Goal: Task Accomplishment & Management: Use online tool/utility

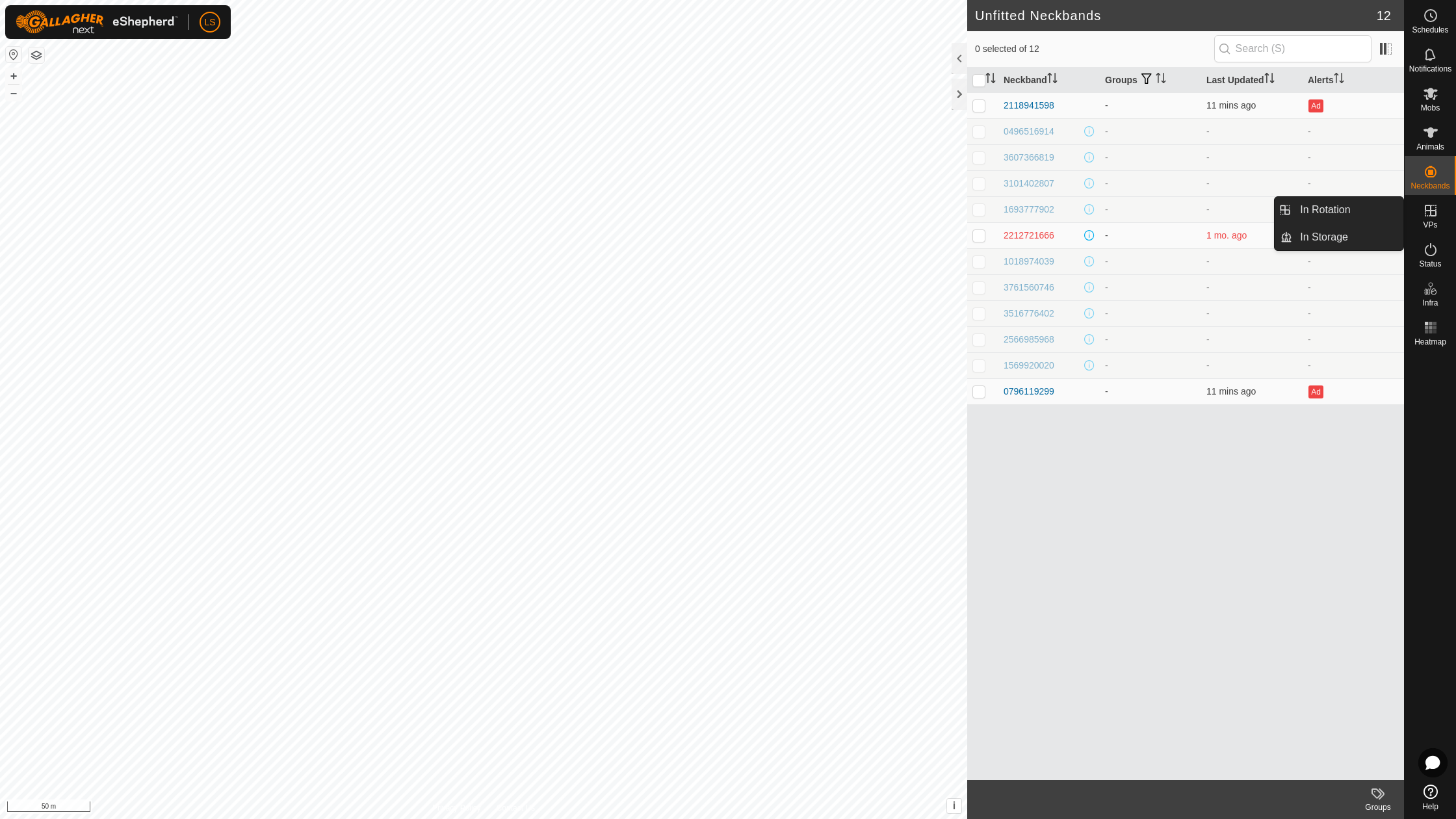
click at [1438, 209] on icon at bounding box center [1430, 210] width 15 height 15
click at [1322, 209] on span "In Rotation" at bounding box center [1325, 209] width 50 height 15
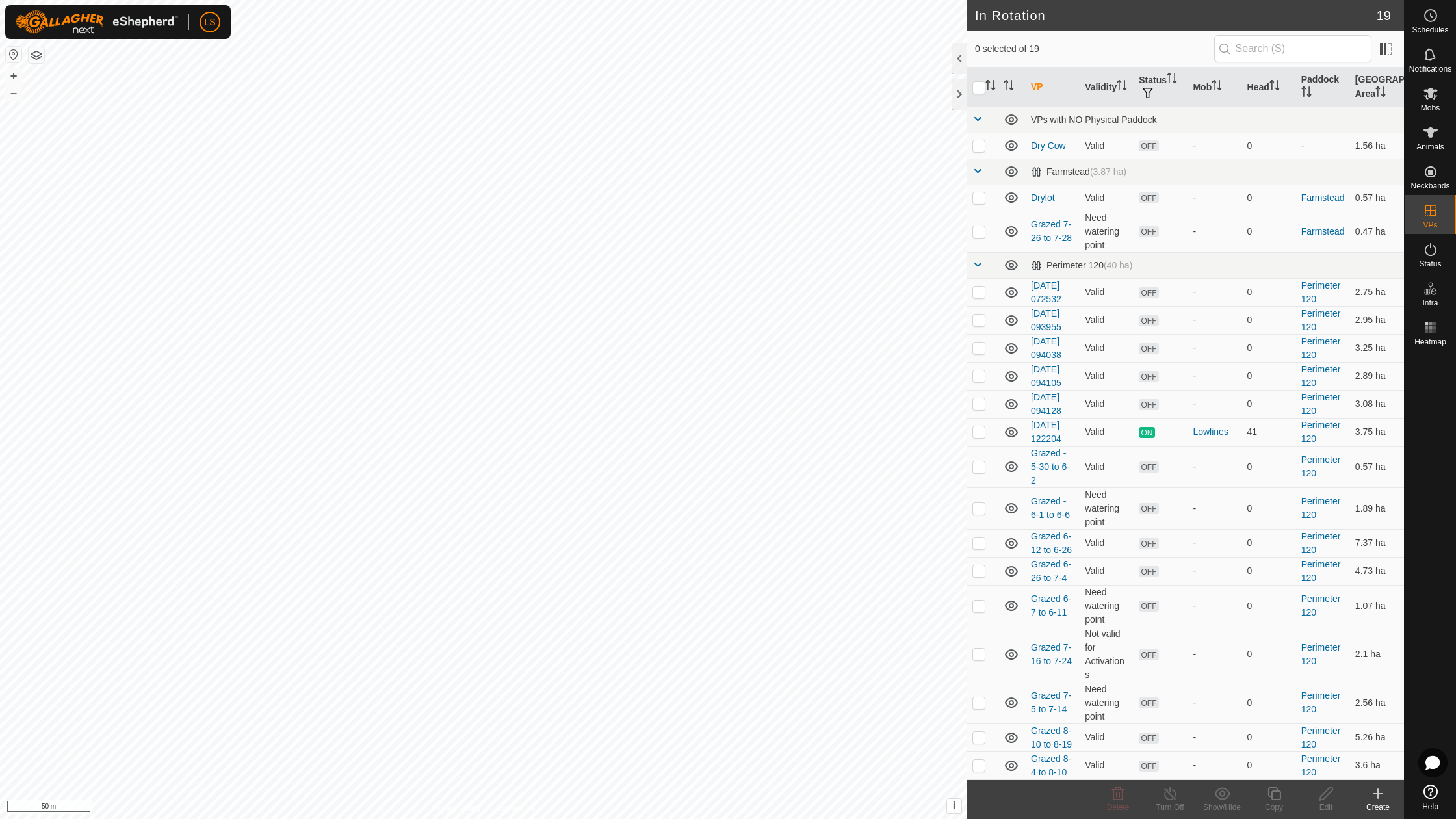
click at [1378, 793] on icon at bounding box center [1378, 793] width 0 height 9
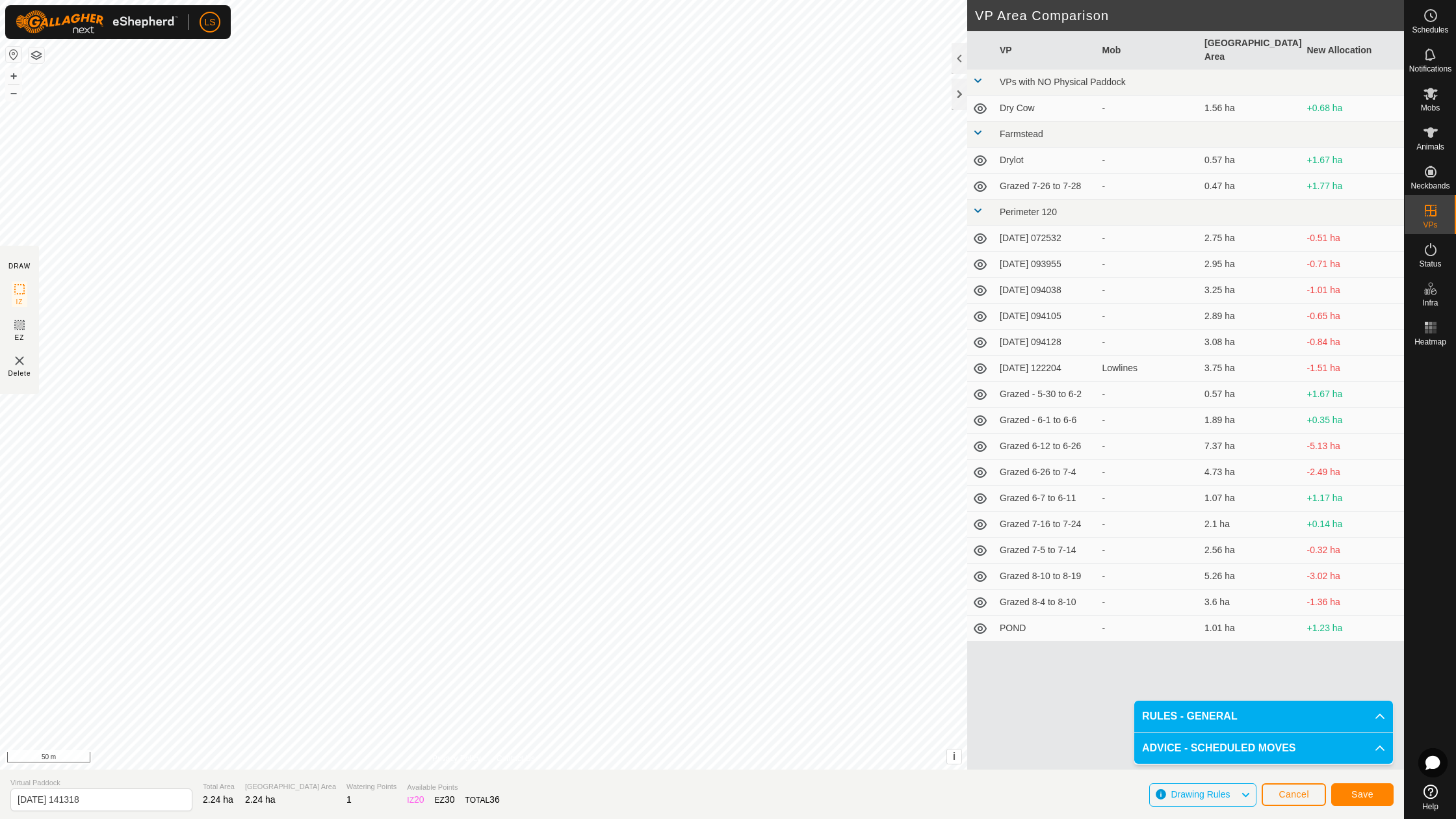
click at [1354, 786] on button "Save" at bounding box center [1362, 794] width 62 height 23
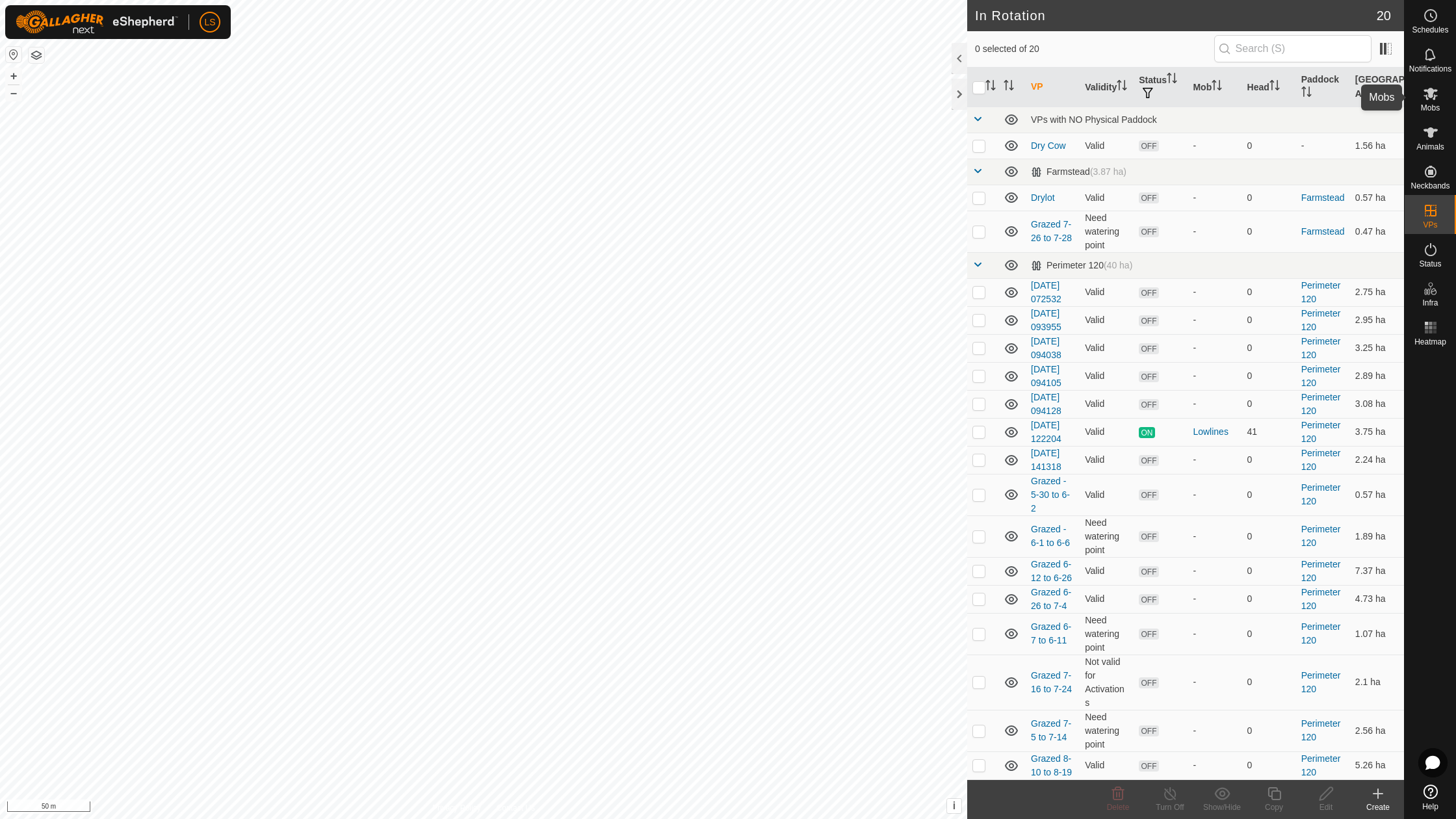
click at [1430, 104] on span "Mobs" at bounding box center [1430, 107] width 19 height 8
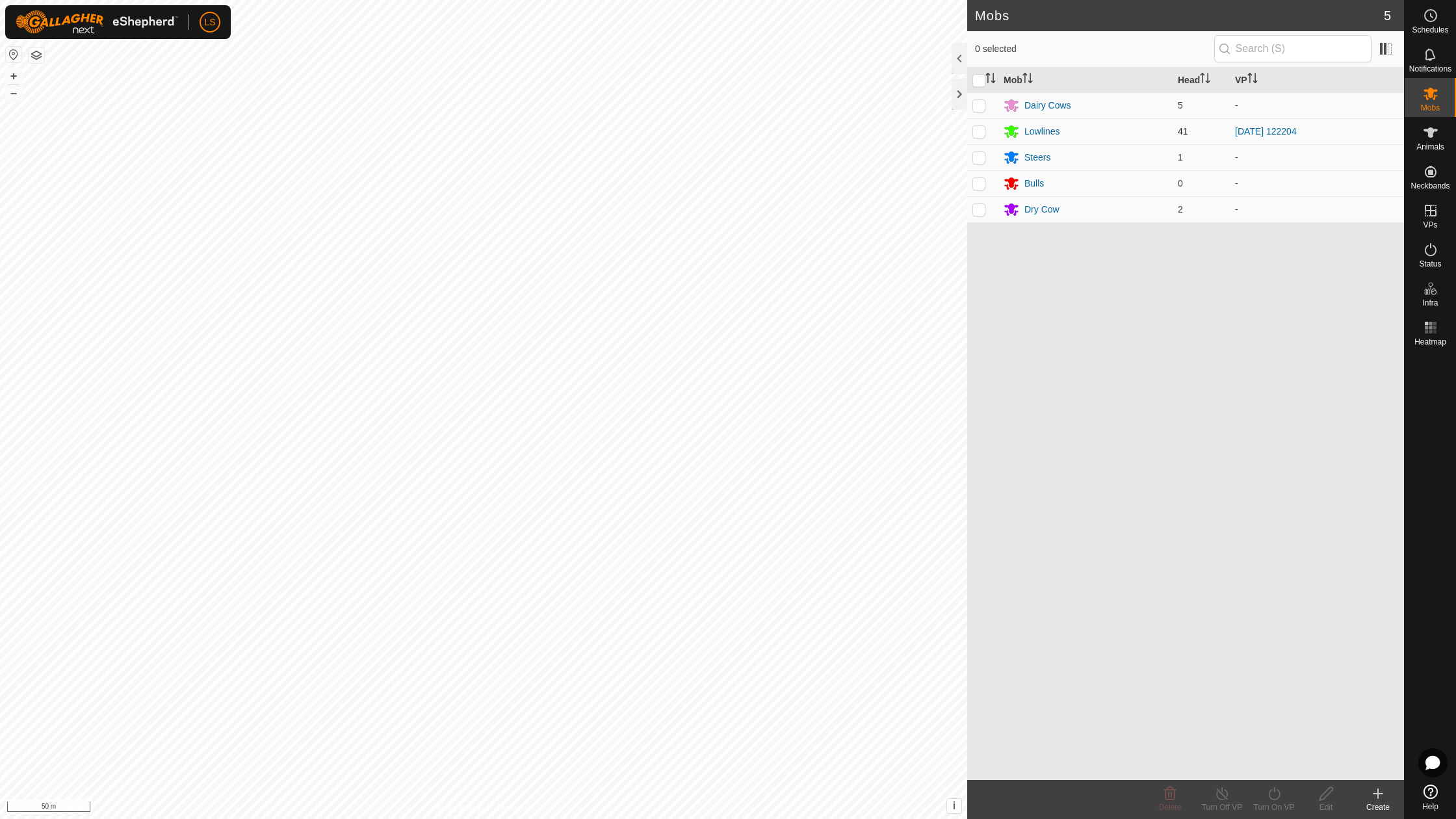
click at [981, 128] on p-checkbox at bounding box center [979, 131] width 13 height 10
checkbox input "true"
click at [1269, 791] on icon at bounding box center [1274, 793] width 16 height 15
click at [1270, 763] on link "Now" at bounding box center [1313, 764] width 129 height 26
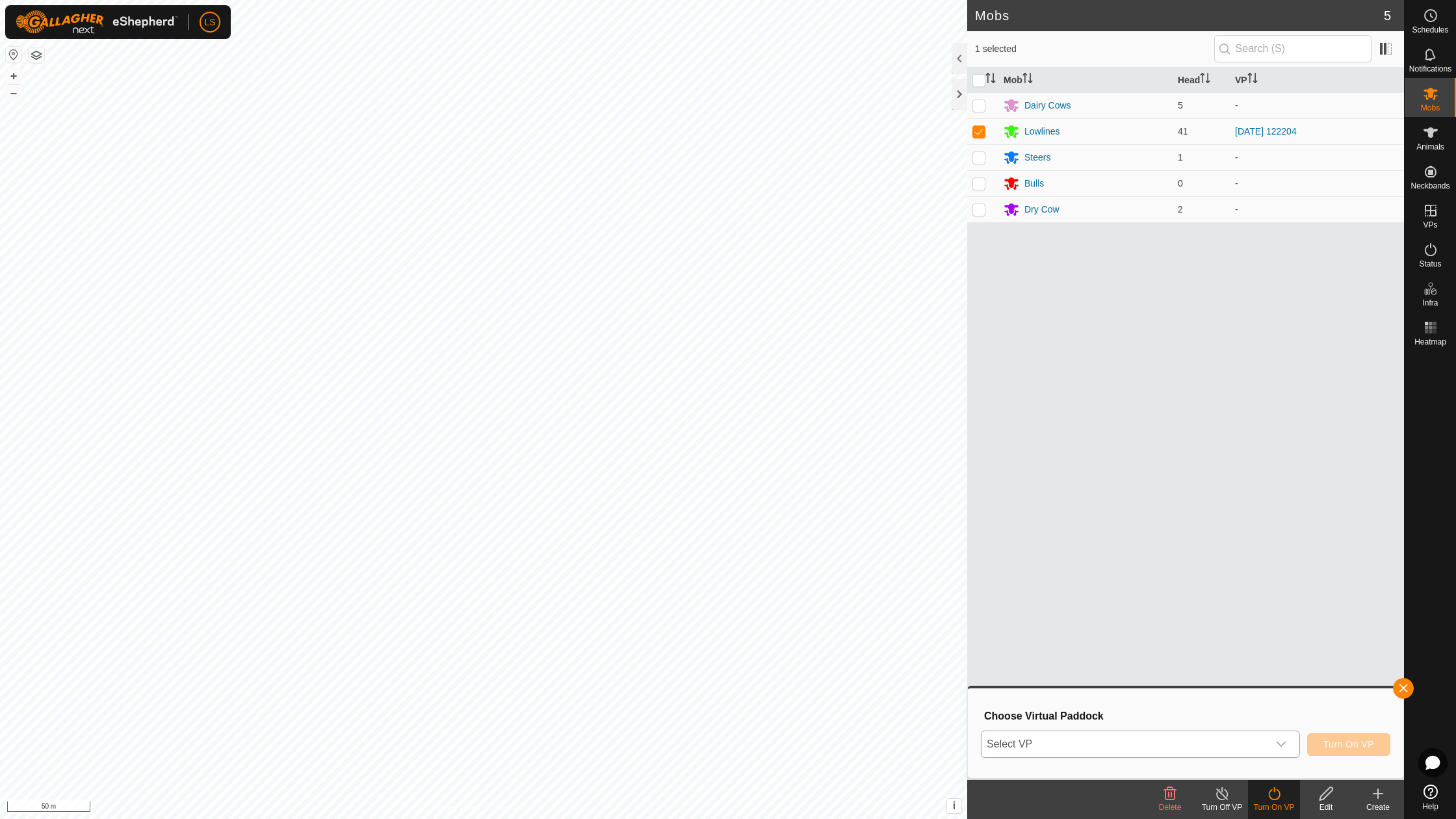
click at [1132, 745] on span "Select VP" at bounding box center [1124, 745] width 287 height 26
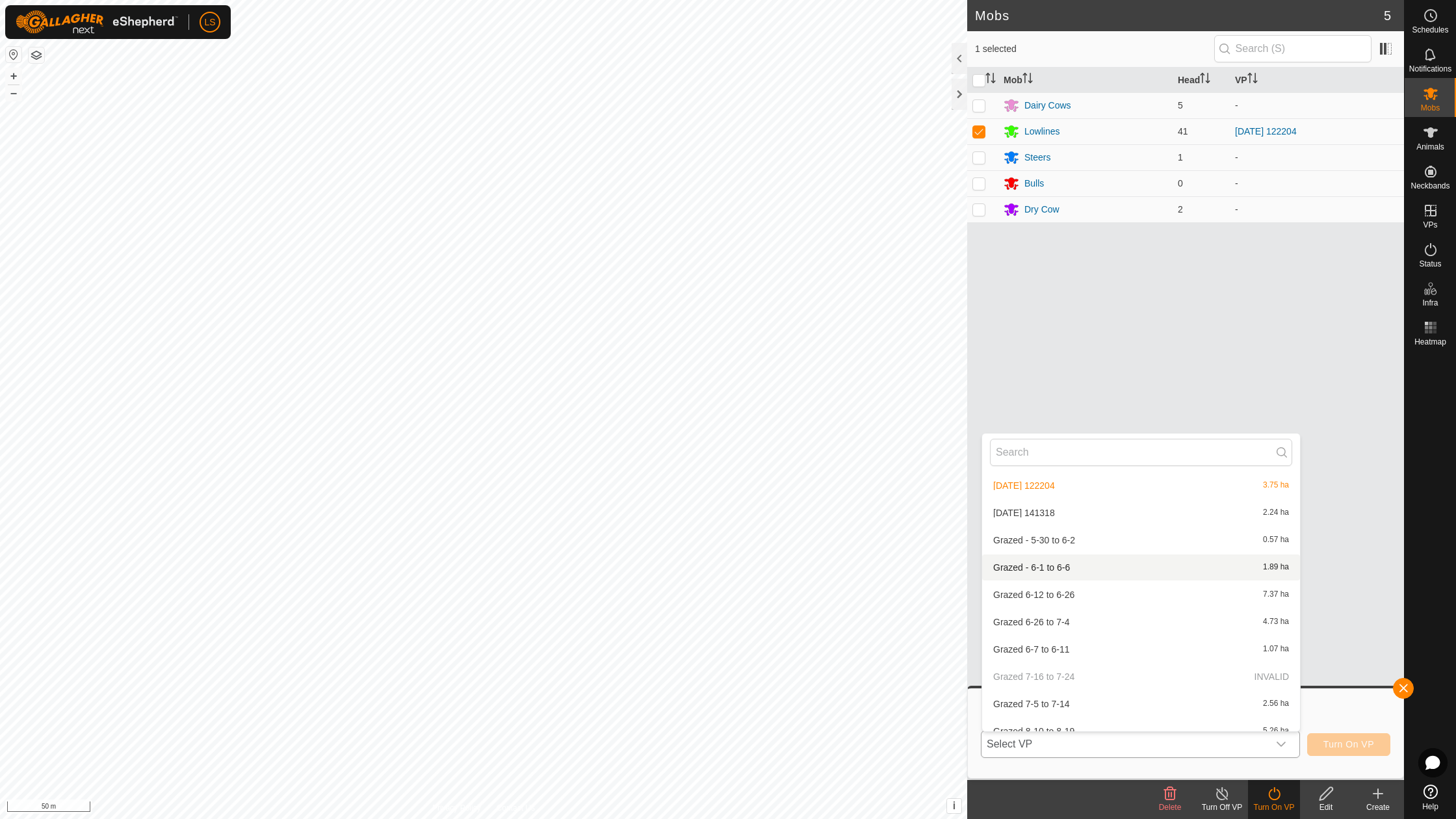
scroll to position [297, 0]
click at [1070, 518] on li "[DATE] 141318 2.24 ha" at bounding box center [1141, 523] width 318 height 26
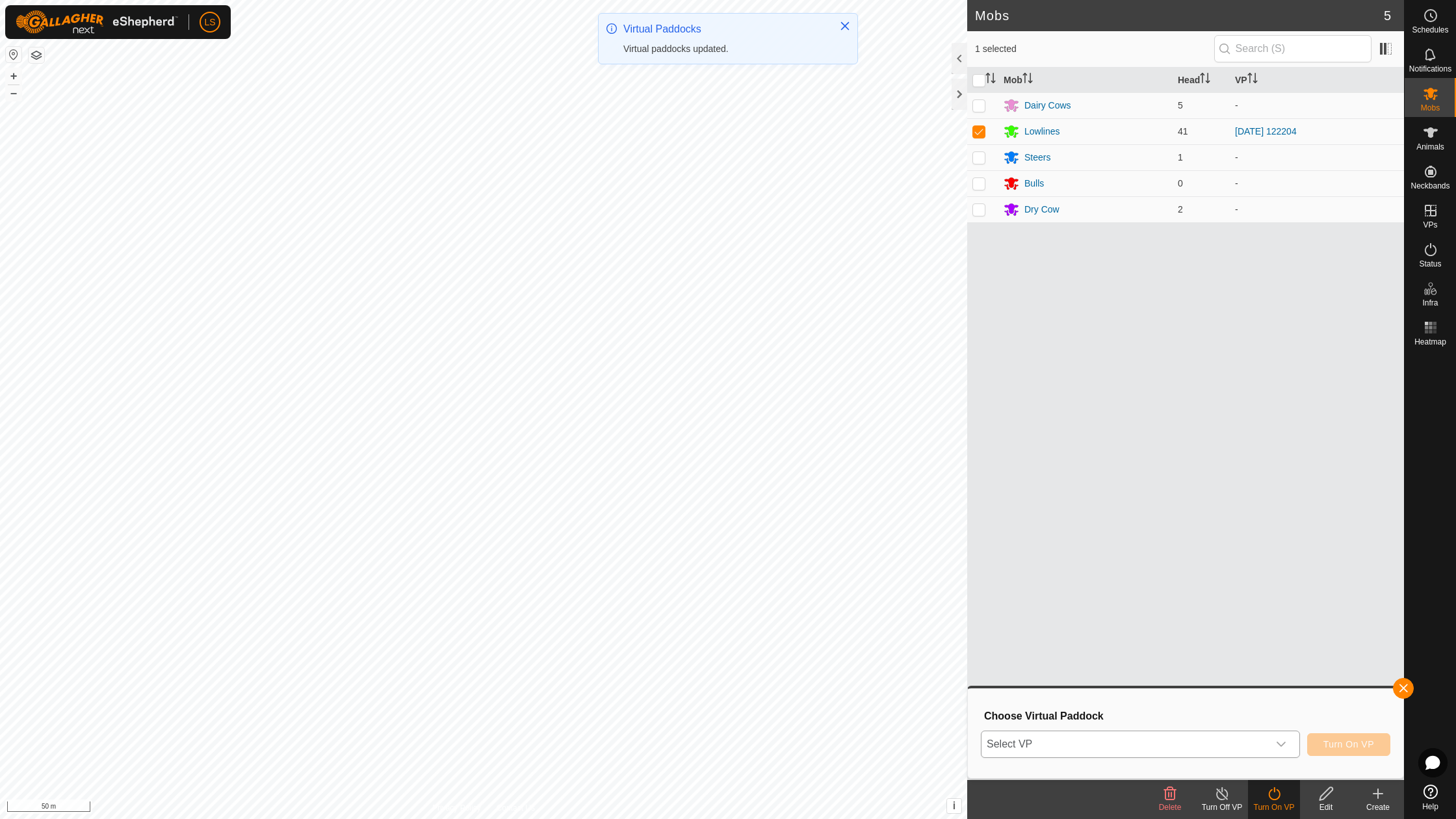
click at [1348, 746] on span "Turn On VP" at bounding box center [1349, 744] width 50 height 10
